Goal: Transaction & Acquisition: Obtain resource

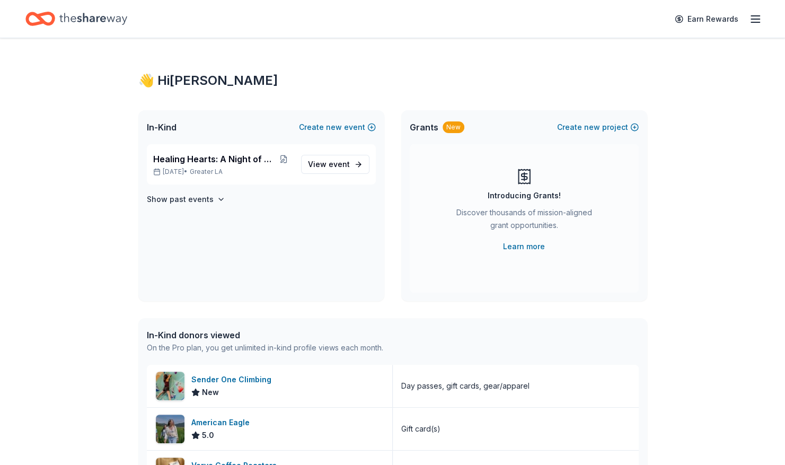
click at [276, 98] on div "👋 Hi [PERSON_NAME] In-Kind Create new event Healing Hearts: A Night of Gratitud…" at bounding box center [392, 408] width 543 height 740
click at [264, 165] on span "Healing Hearts: A Night of Gratitude" at bounding box center [214, 159] width 122 height 13
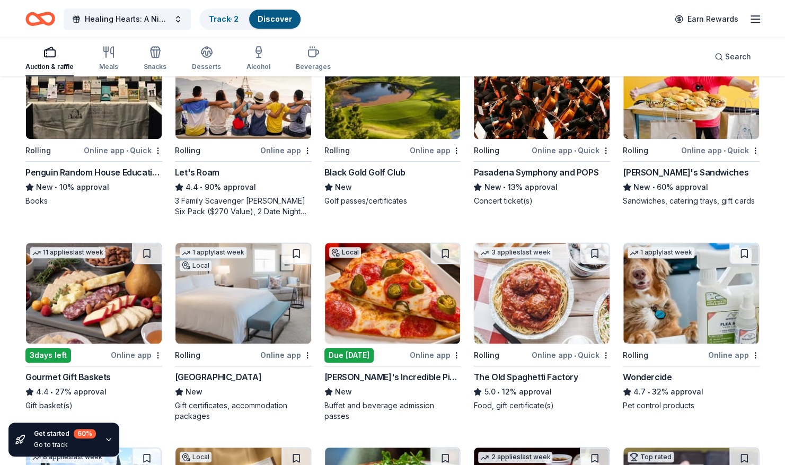
scroll to position [363, 0]
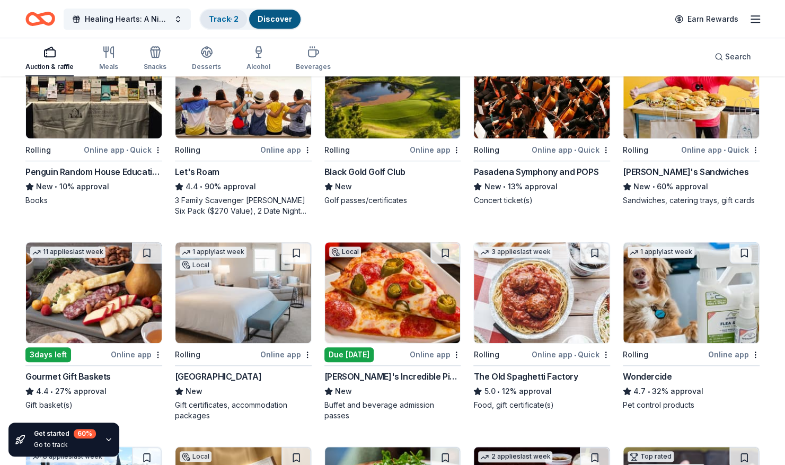
click at [235, 13] on div "Track · 2" at bounding box center [223, 19] width 47 height 19
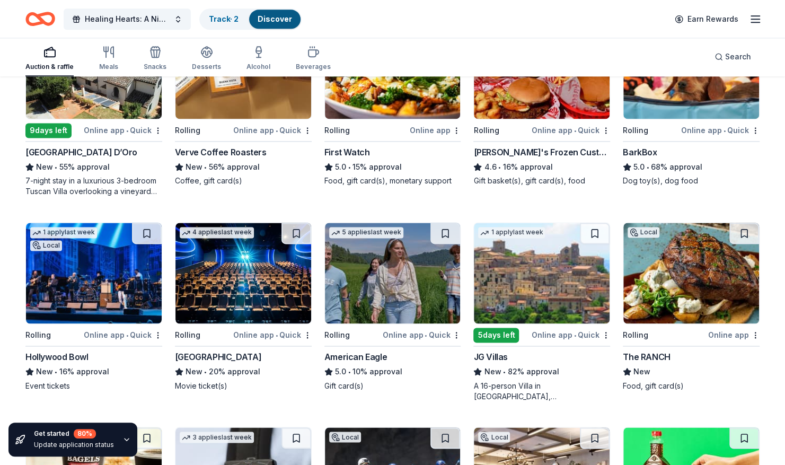
scroll to position [792, 0]
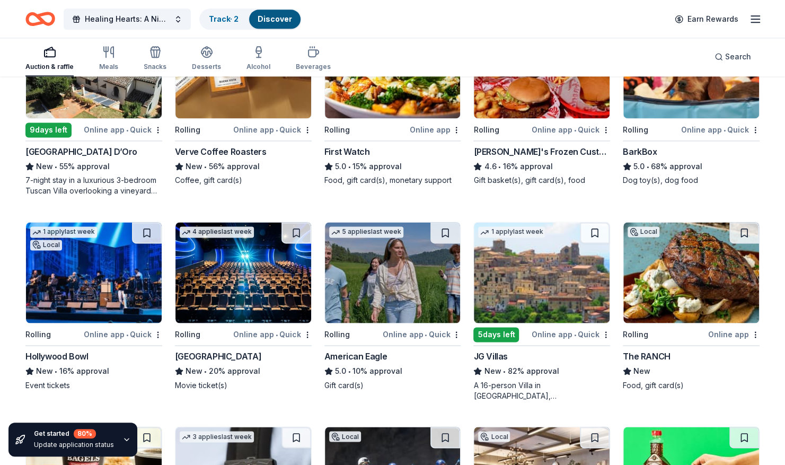
click at [232, 275] on img at bounding box center [243, 272] width 136 height 101
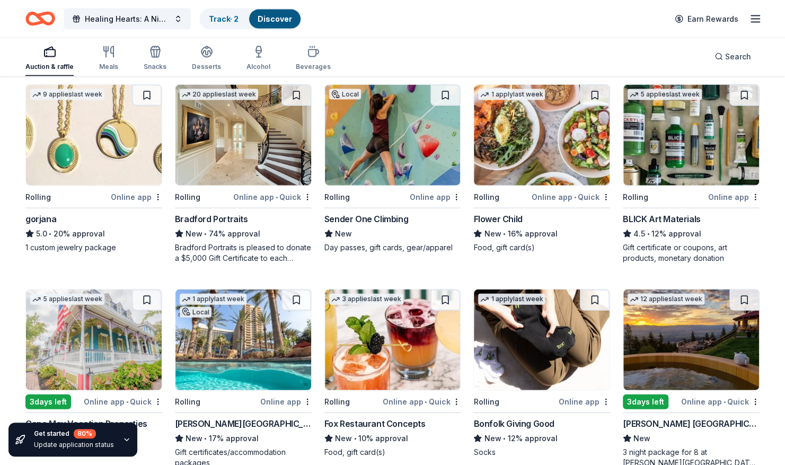
scroll to position [1424, 0]
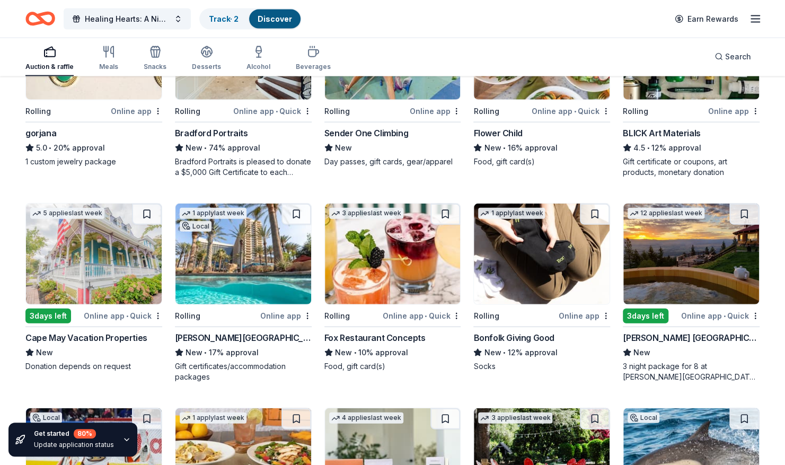
click at [240, 263] on img at bounding box center [243, 254] width 136 height 101
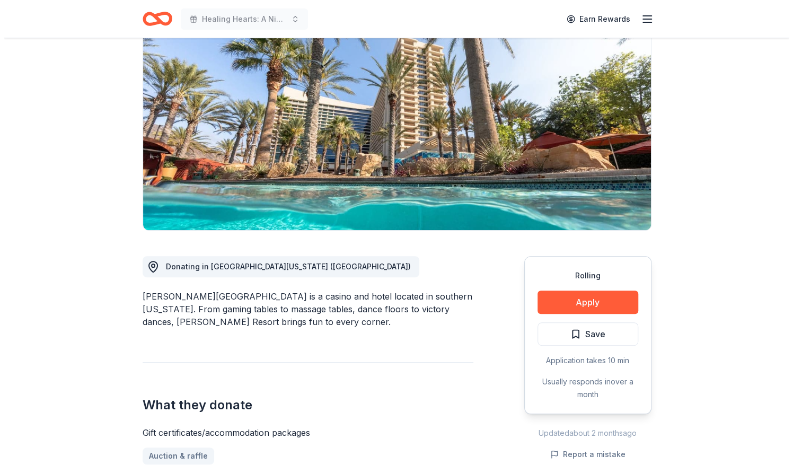
scroll to position [92, 0]
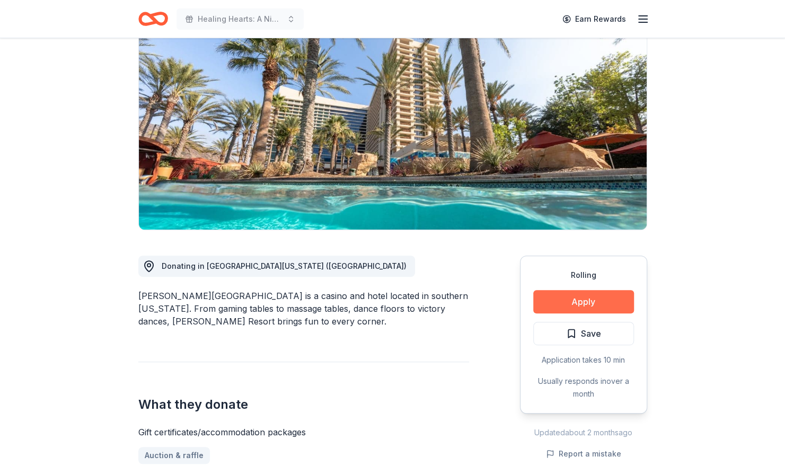
click at [576, 303] on button "Apply" at bounding box center [583, 301] width 101 height 23
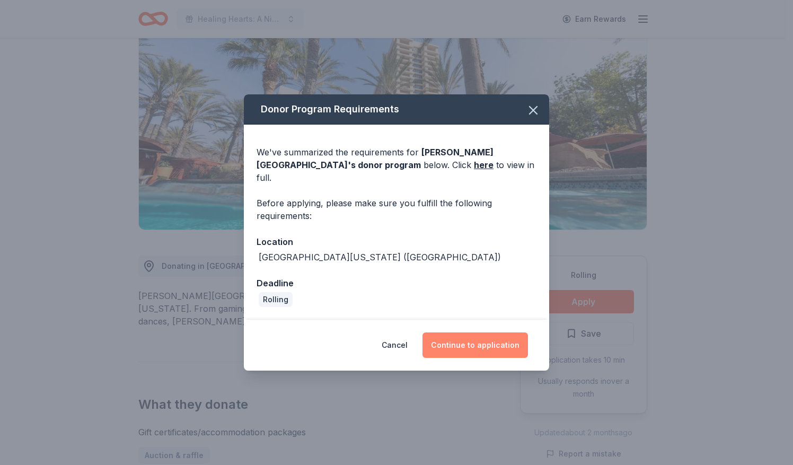
click at [475, 345] on button "Continue to application" at bounding box center [474, 344] width 105 height 25
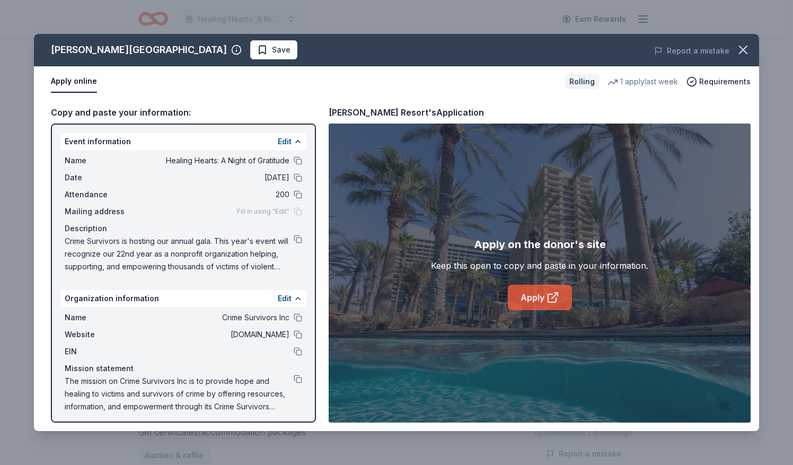
click at [543, 303] on link "Apply" at bounding box center [540, 297] width 64 height 25
